Goal: Information Seeking & Learning: Learn about a topic

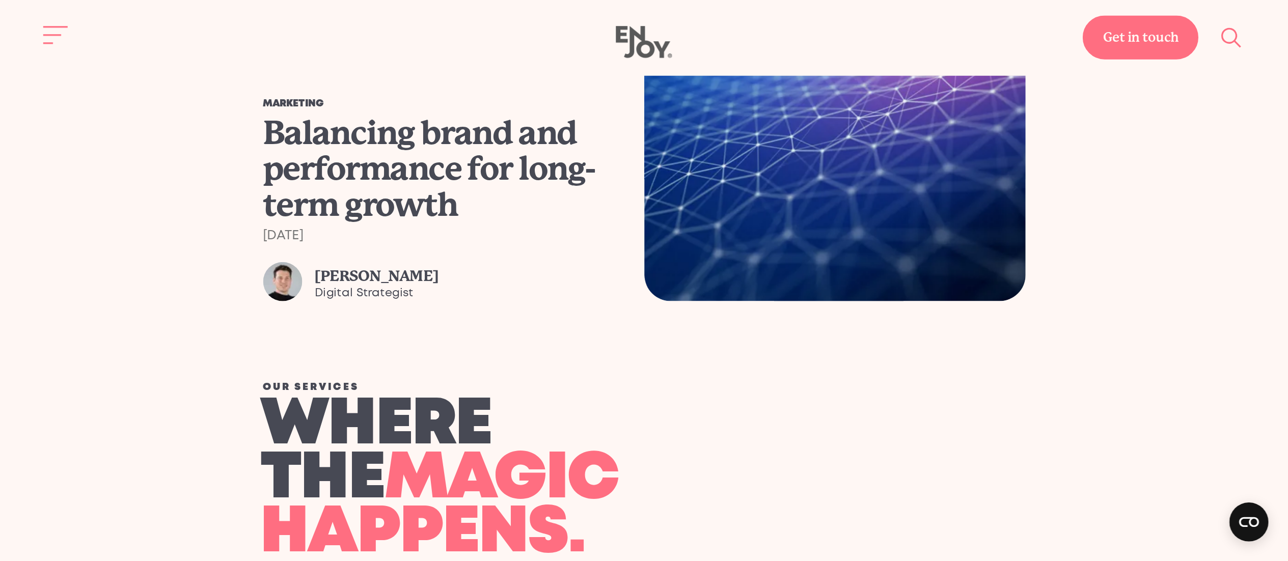
scroll to position [929, 0]
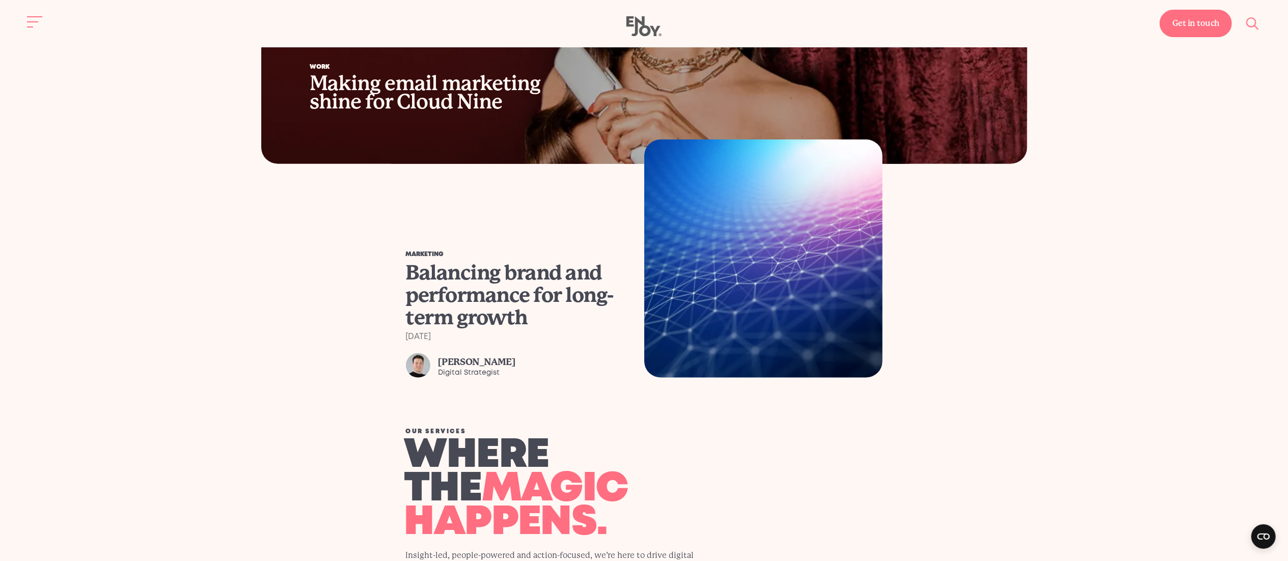
drag, startPoint x: 603, startPoint y: 5, endPoint x: 737, endPoint y: 415, distance: 431.9
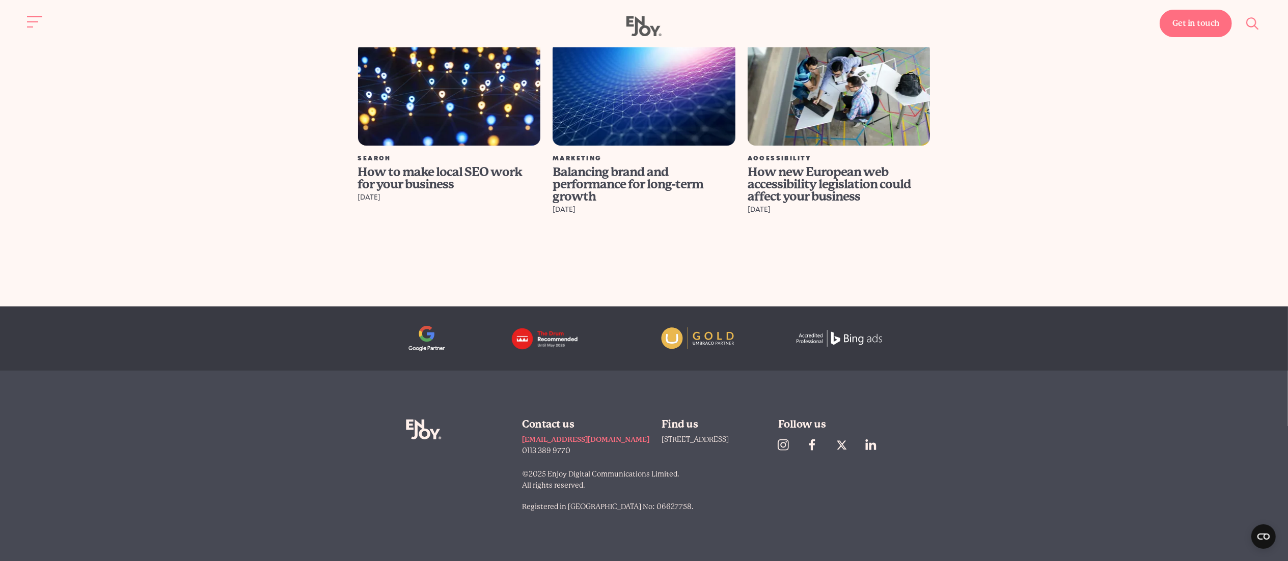
scroll to position [3884, 0]
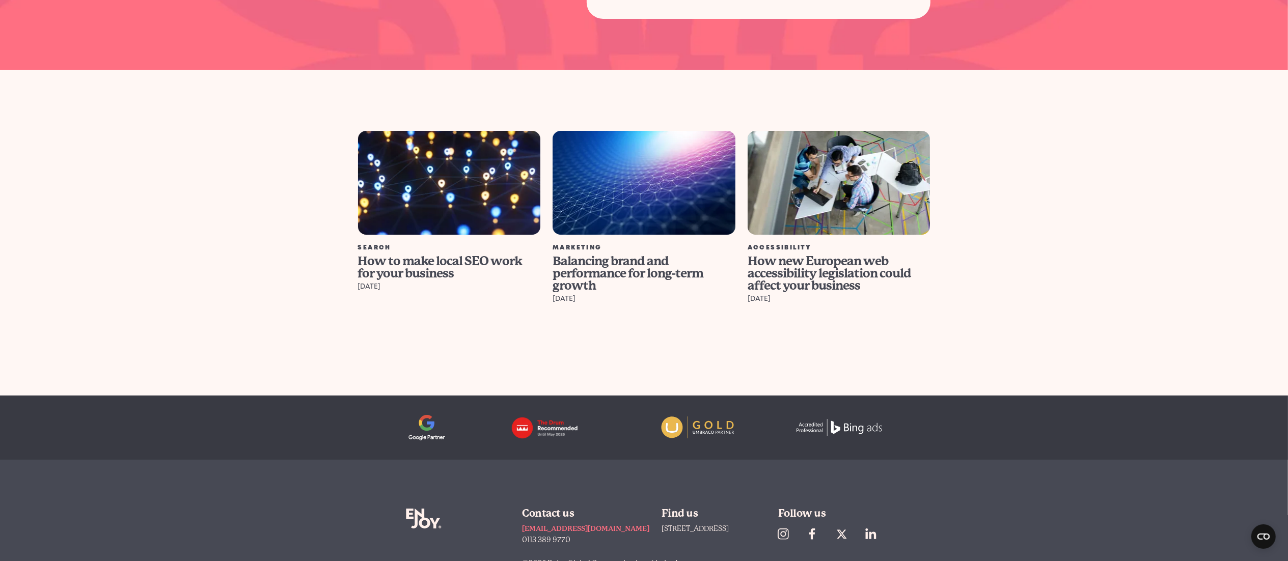
click at [444, 207] on img at bounding box center [448, 182] width 201 height 115
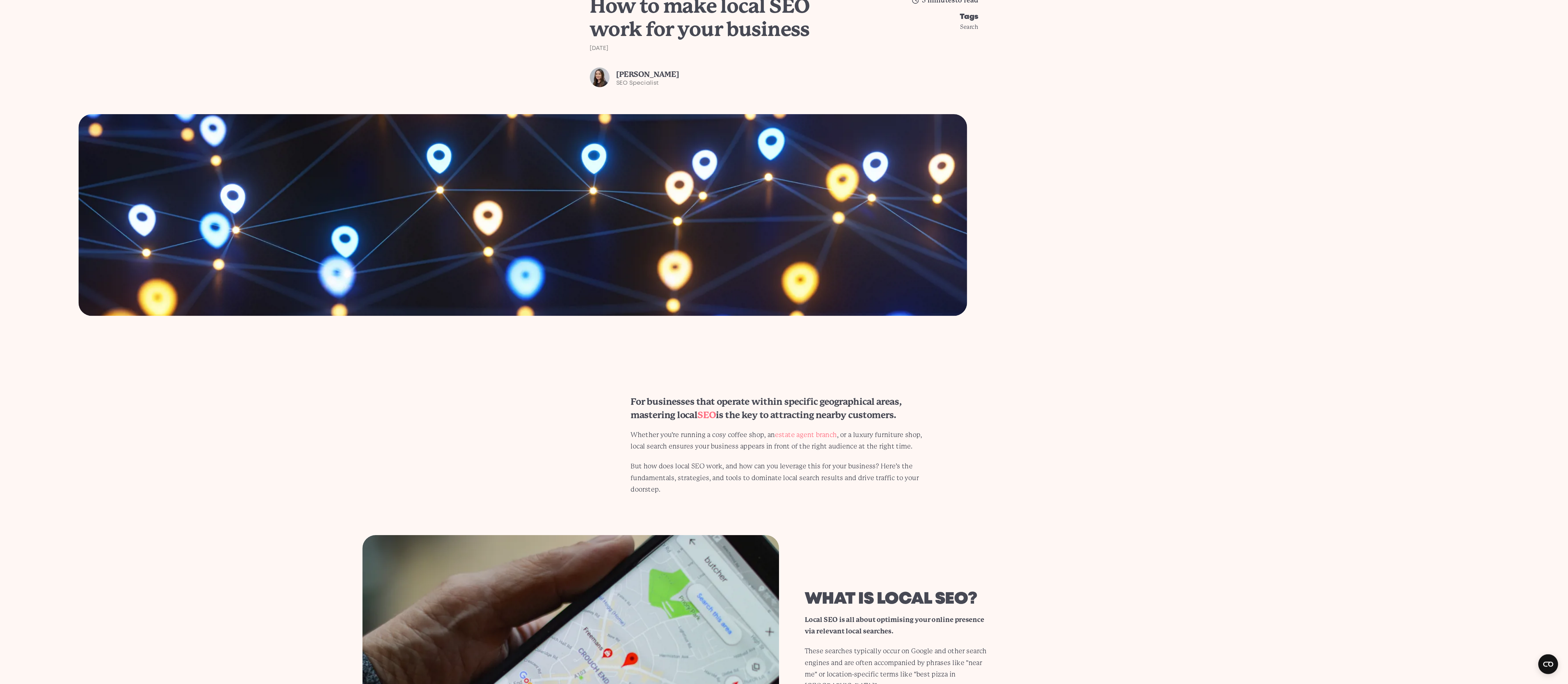
scroll to position [102, 0]
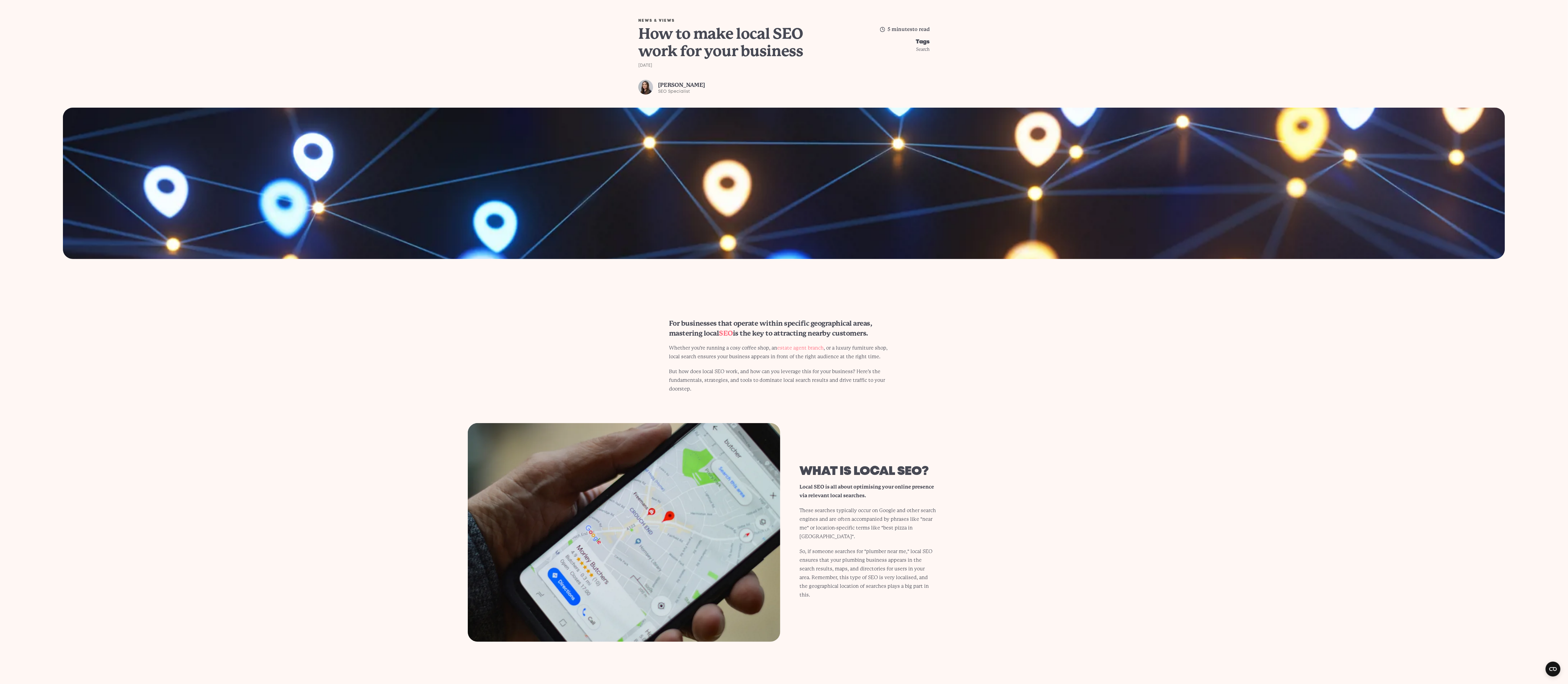
drag, startPoint x: 773, startPoint y: 0, endPoint x: 1085, endPoint y: 418, distance: 521.6
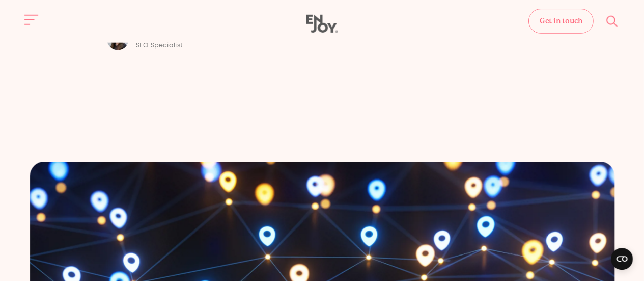
scroll to position [129, 0]
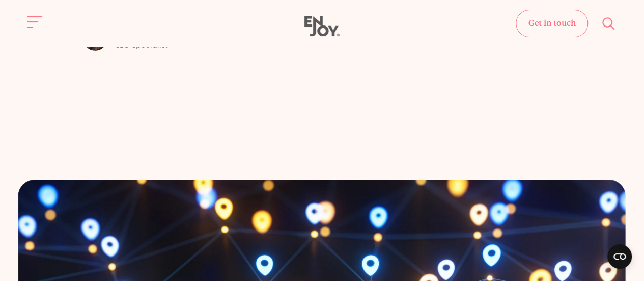
drag, startPoint x: 1280, startPoint y: 90, endPoint x: 291, endPoint y: 99, distance: 989.1
click at [291, 99] on div "News & Views How to make local SEO work for your business 25th August 2025 Laur…" at bounding box center [322, 29] width 628 height 300
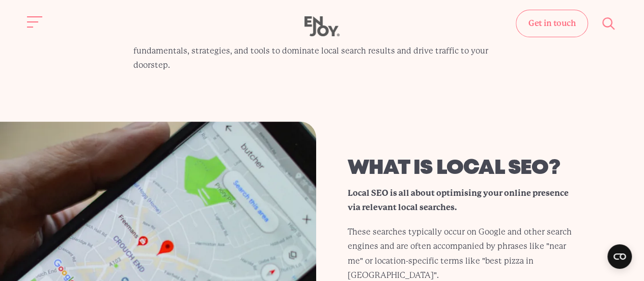
scroll to position [669, 0]
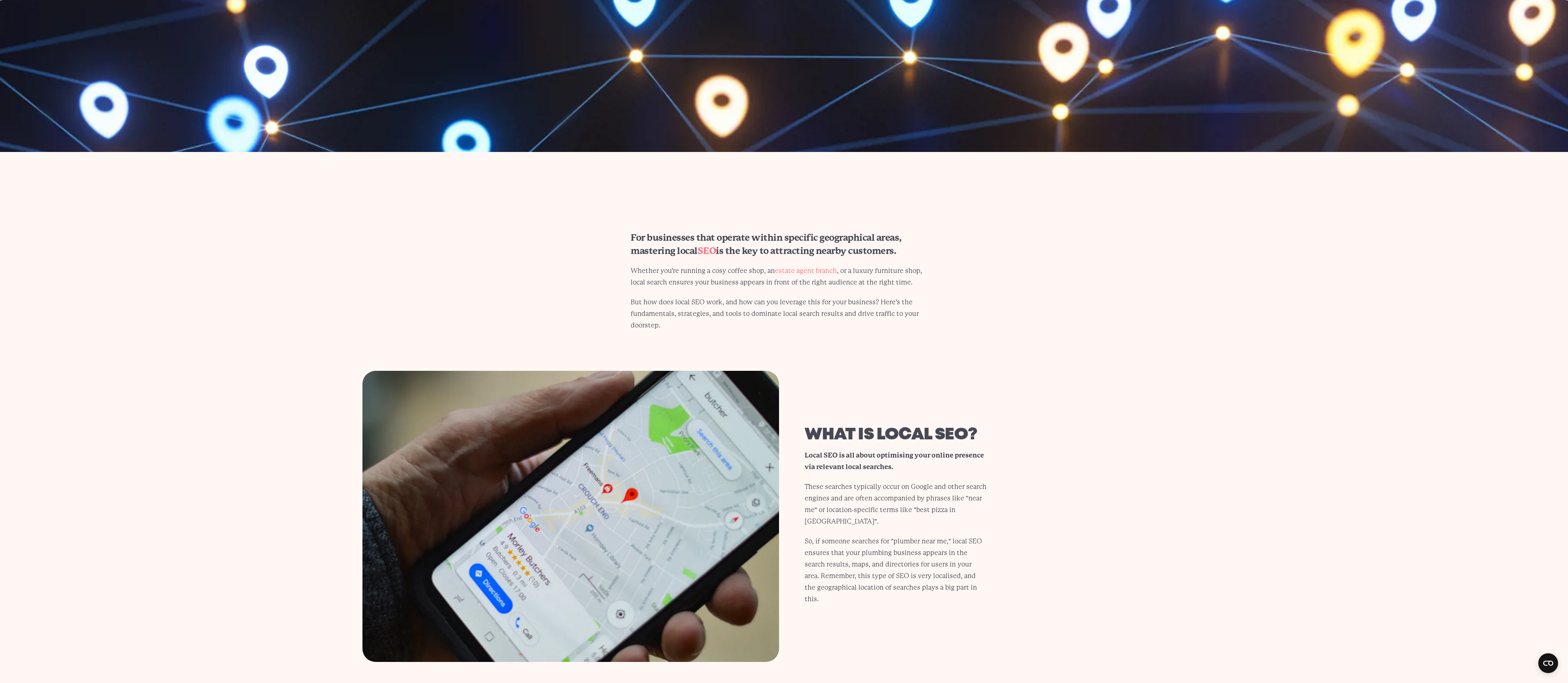
drag, startPoint x: 525, startPoint y: 3, endPoint x: 1037, endPoint y: 376, distance: 633.5
click at [1037, 376] on section "What is local SEO? Local SEO is all about optimising your online presence via r…" at bounding box center [784, 516] width 1568 height 291
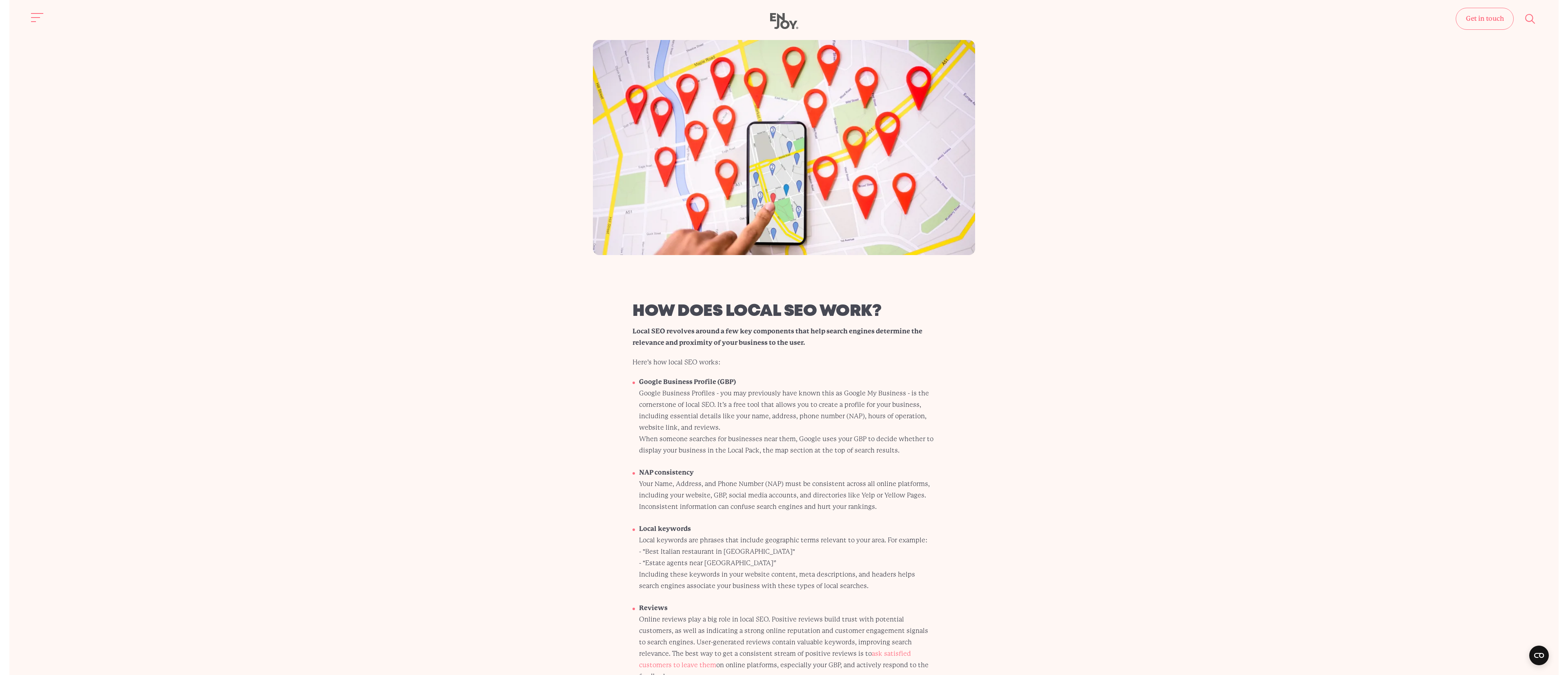
scroll to position [0, 0]
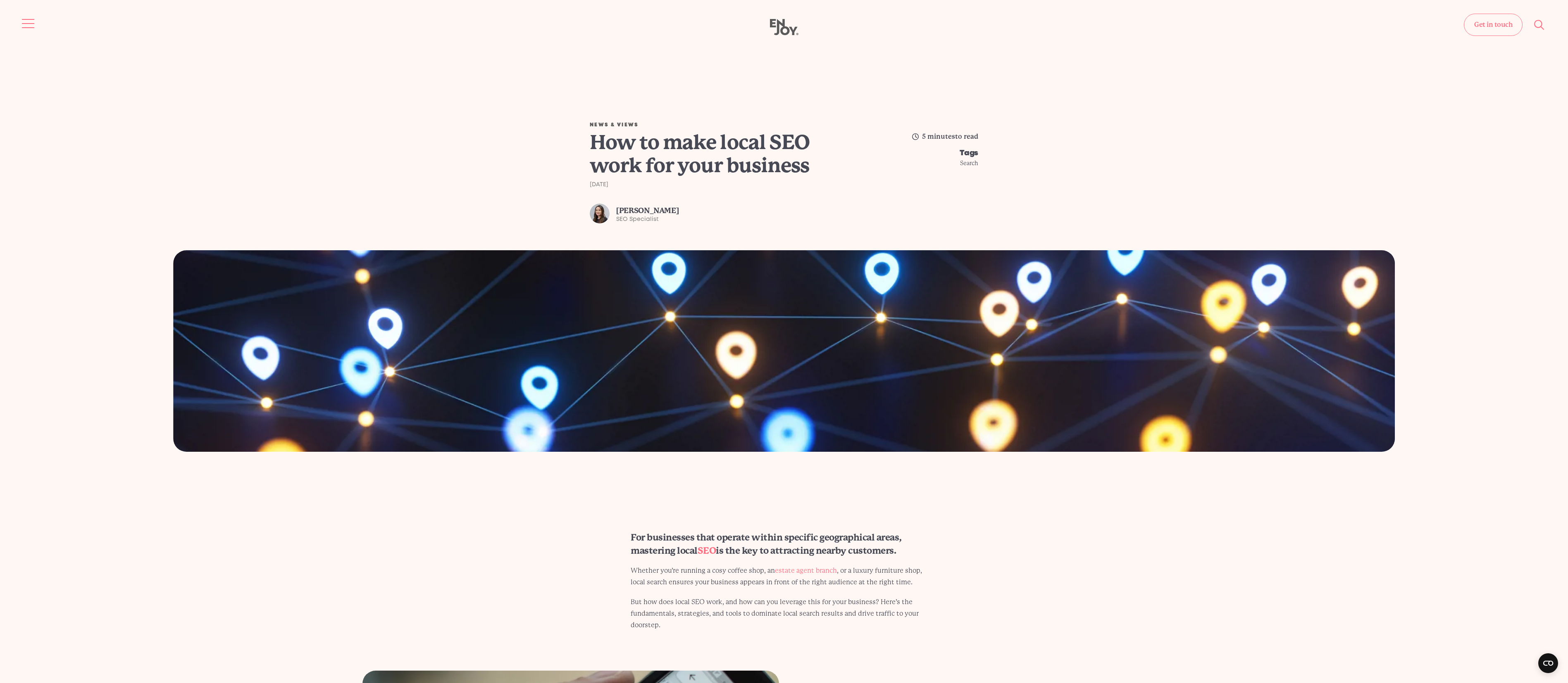
click at [28, 29] on button "Site navigation" at bounding box center [28, 23] width 17 height 17
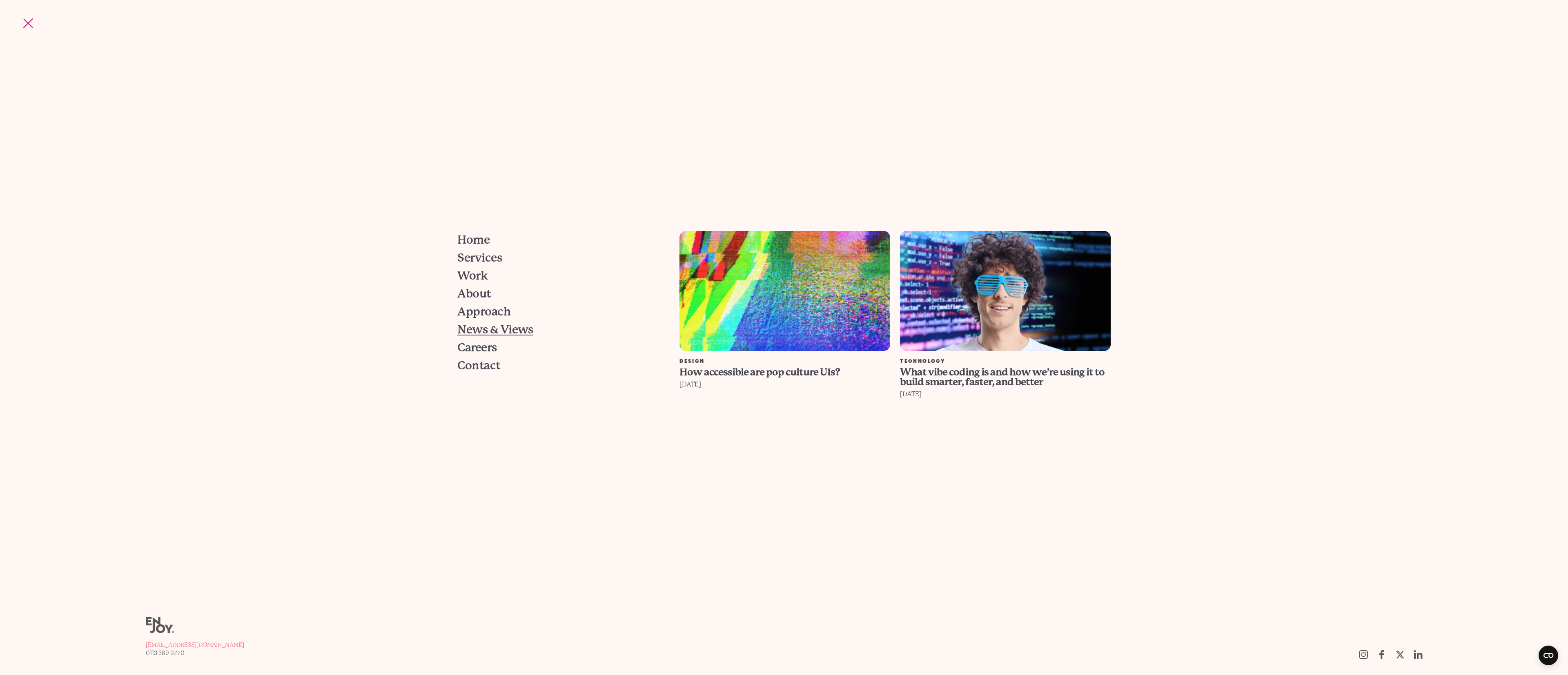
click at [503, 329] on span "News & Views" at bounding box center [495, 329] width 75 height 11
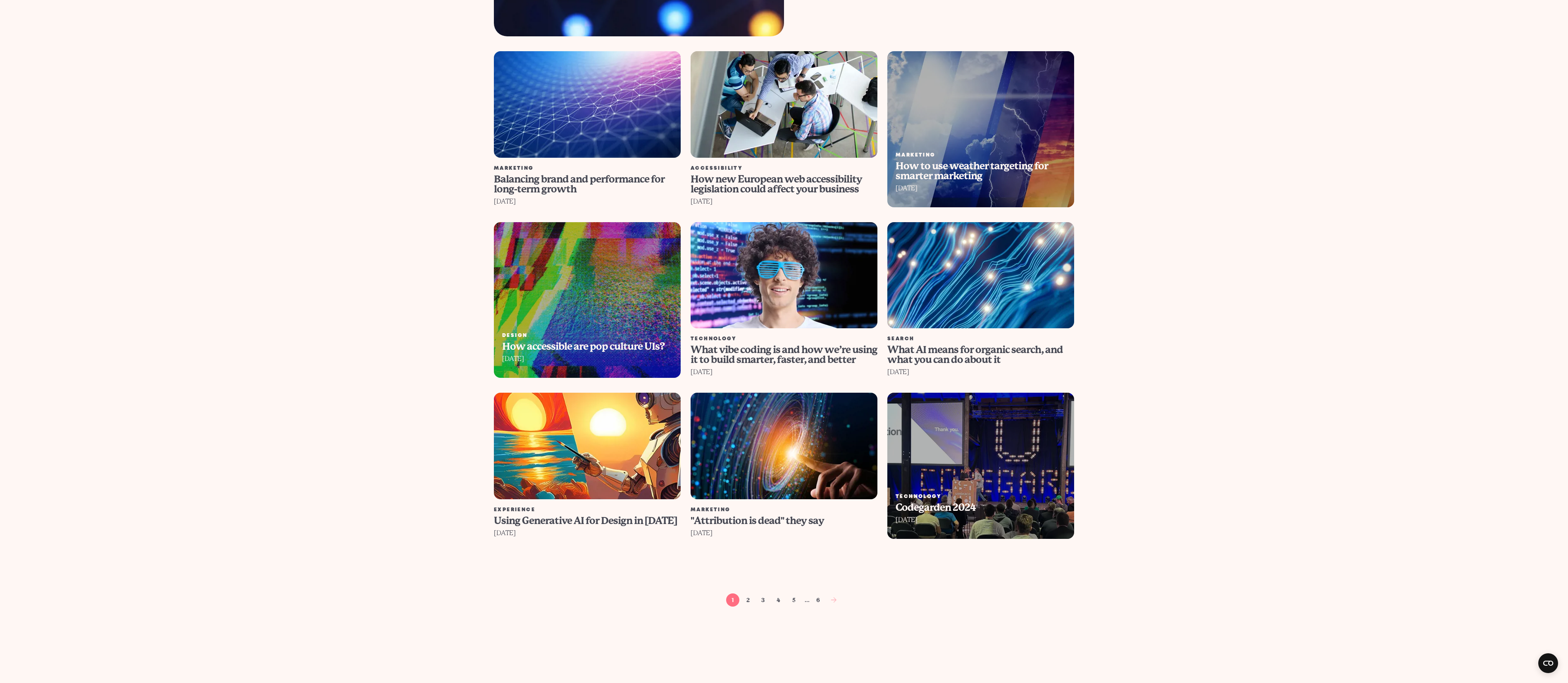
scroll to position [596, 0]
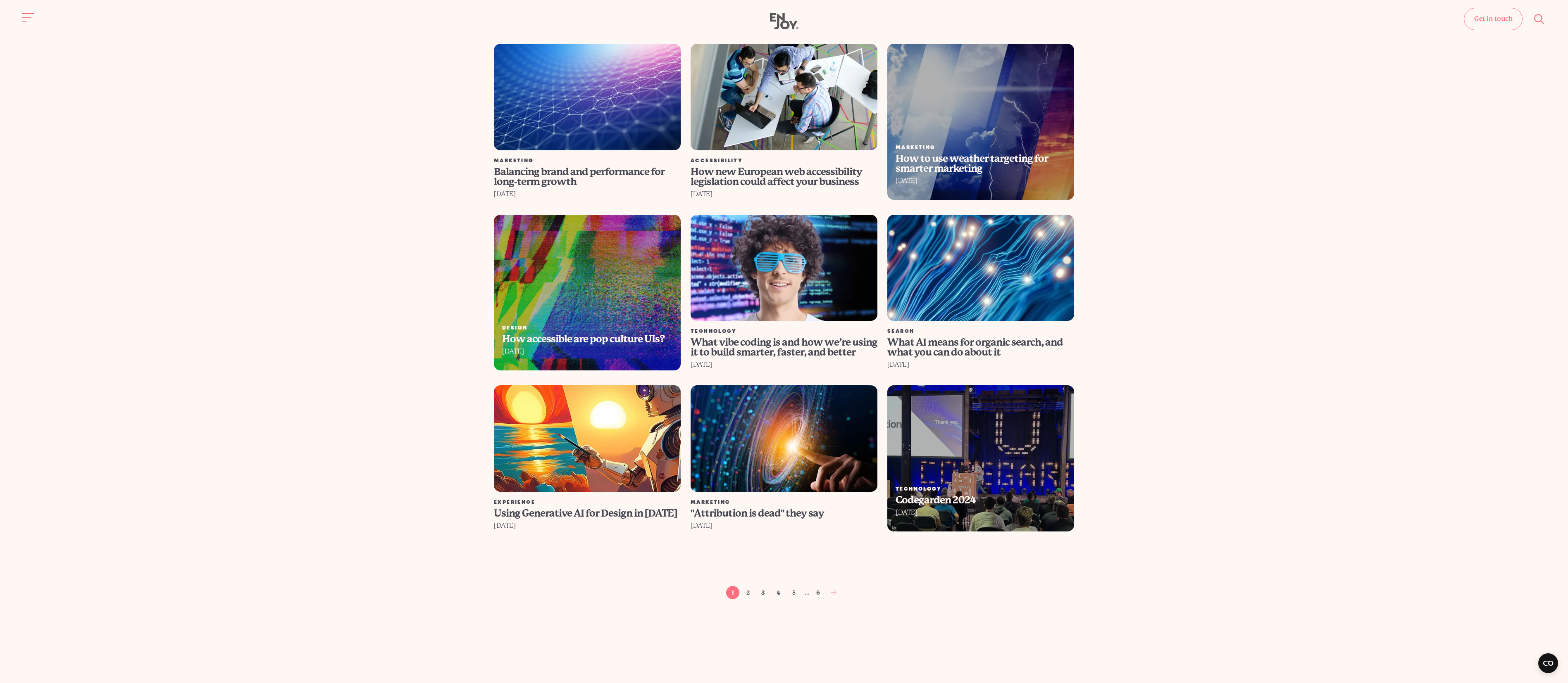
click at [819, 240] on img at bounding box center [784, 268] width 206 height 118
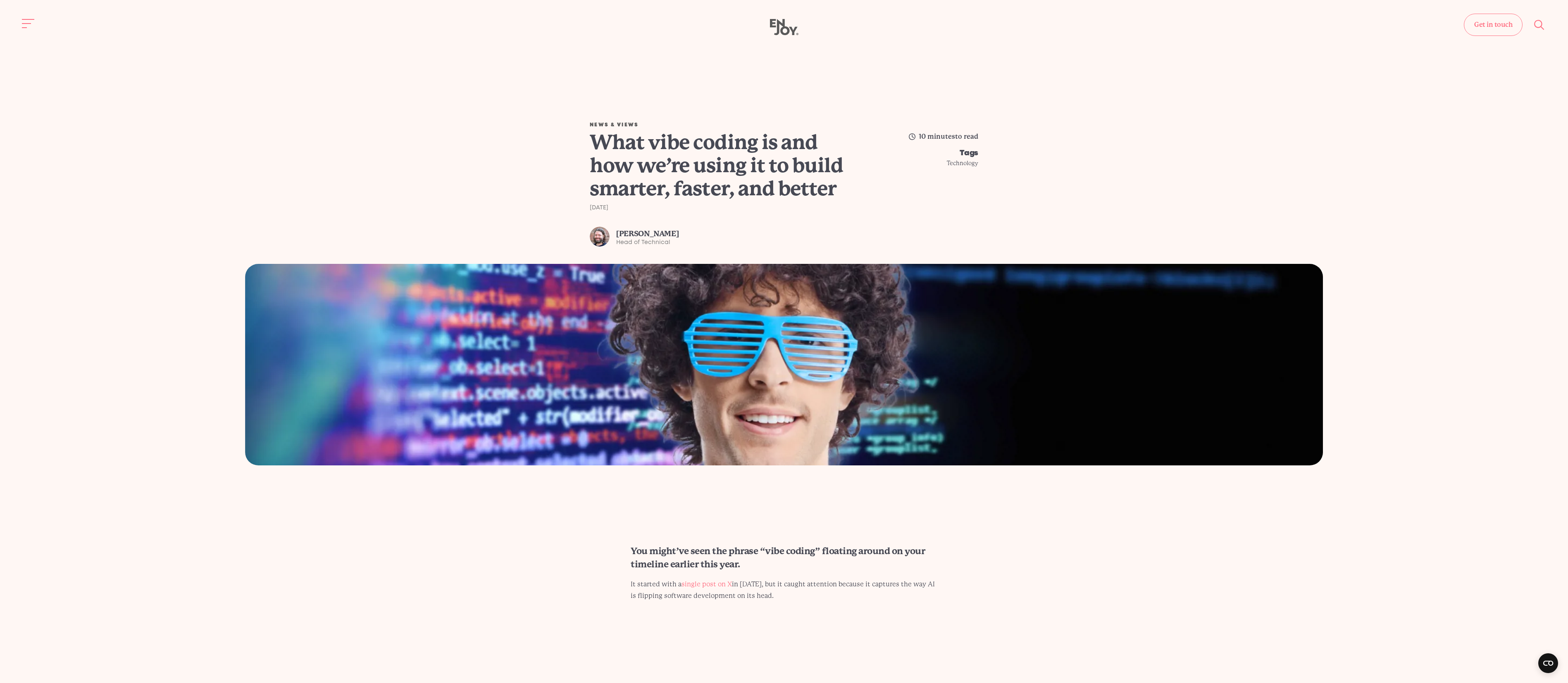
click at [18, 20] on div "Get in touch Home Services Work About" at bounding box center [784, 27] width 1568 height 17
click at [41, 21] on div "Get in touch Home Services Work About" at bounding box center [784, 27] width 1568 height 17
click at [32, 26] on button "Site navigation" at bounding box center [28, 23] width 17 height 17
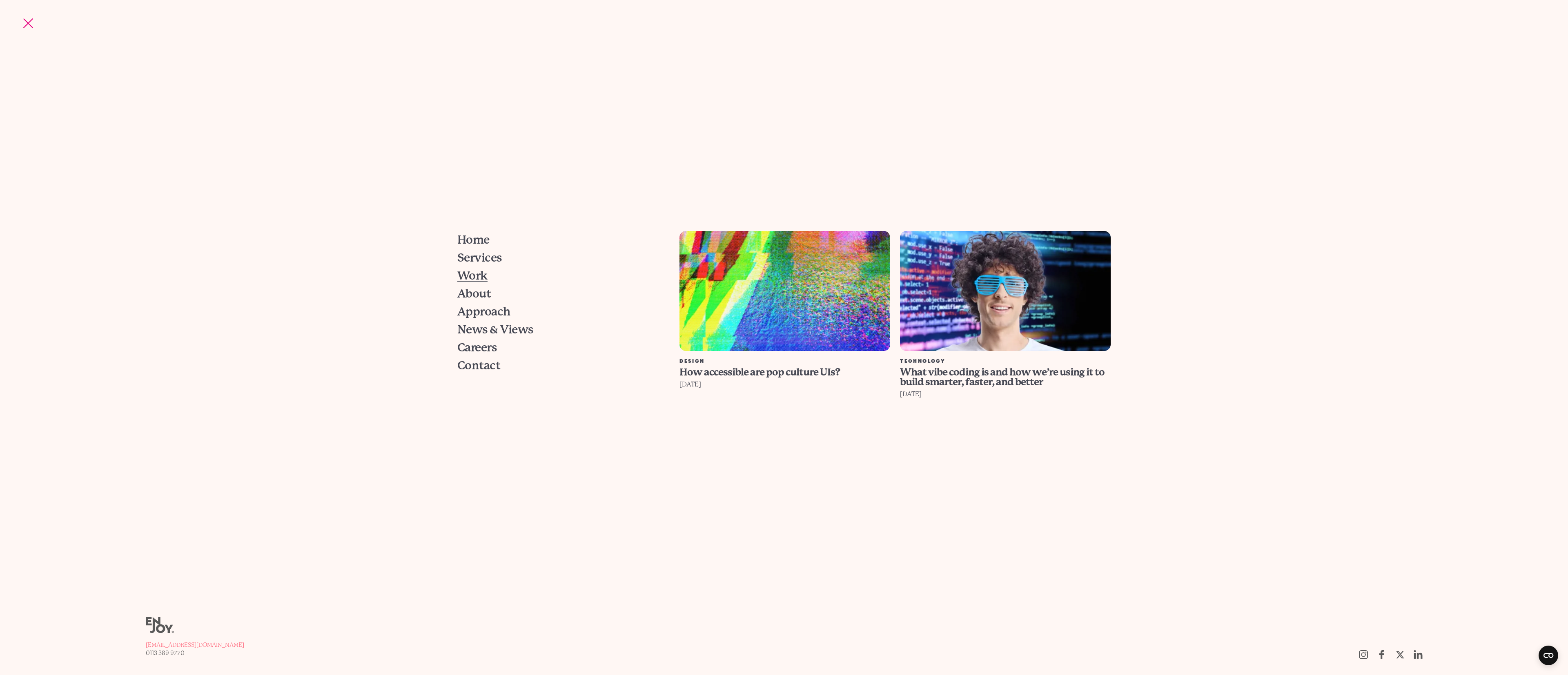
click at [483, 273] on span "Work" at bounding box center [472, 276] width 30 height 11
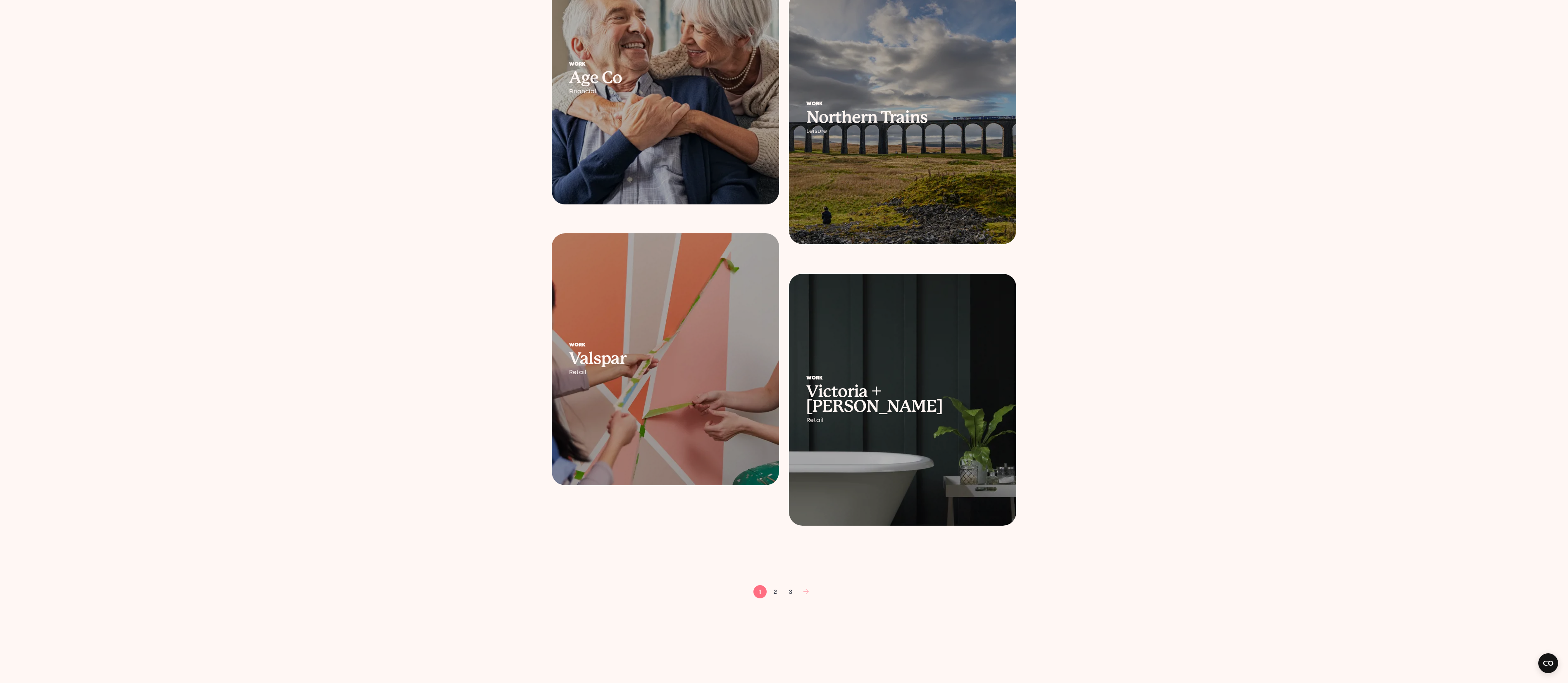
scroll to position [999, 0]
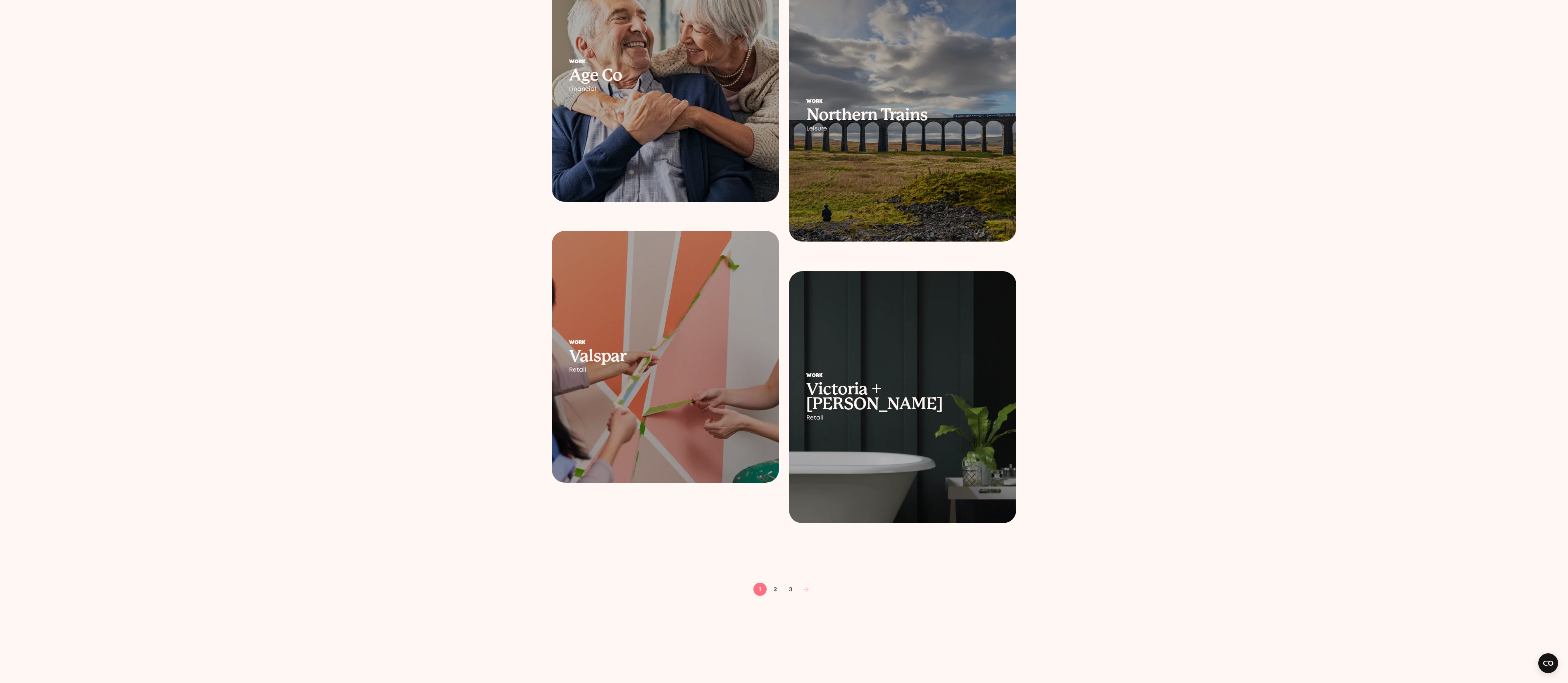
click at [914, 363] on div at bounding box center [902, 397] width 227 height 252
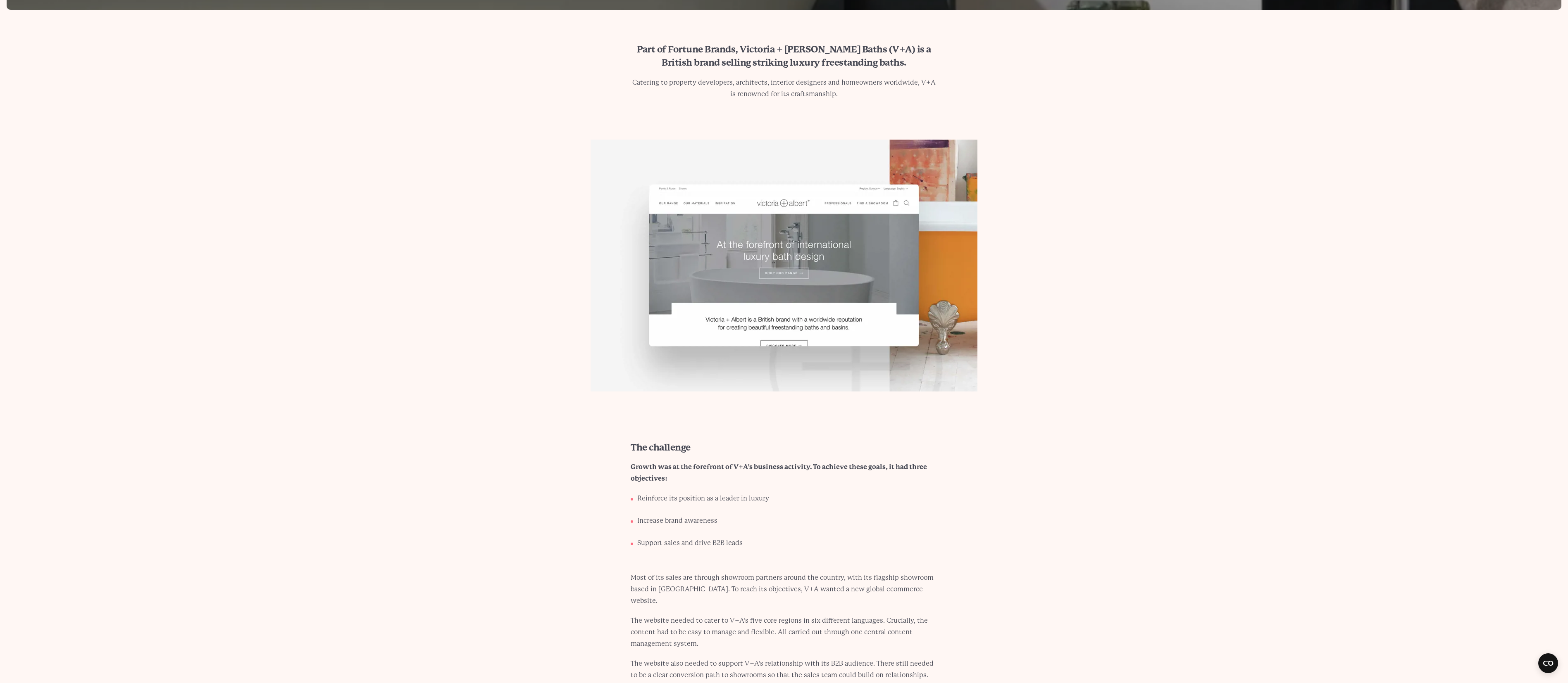
scroll to position [1371, 0]
